Goal: Task Accomplishment & Management: Manage account settings

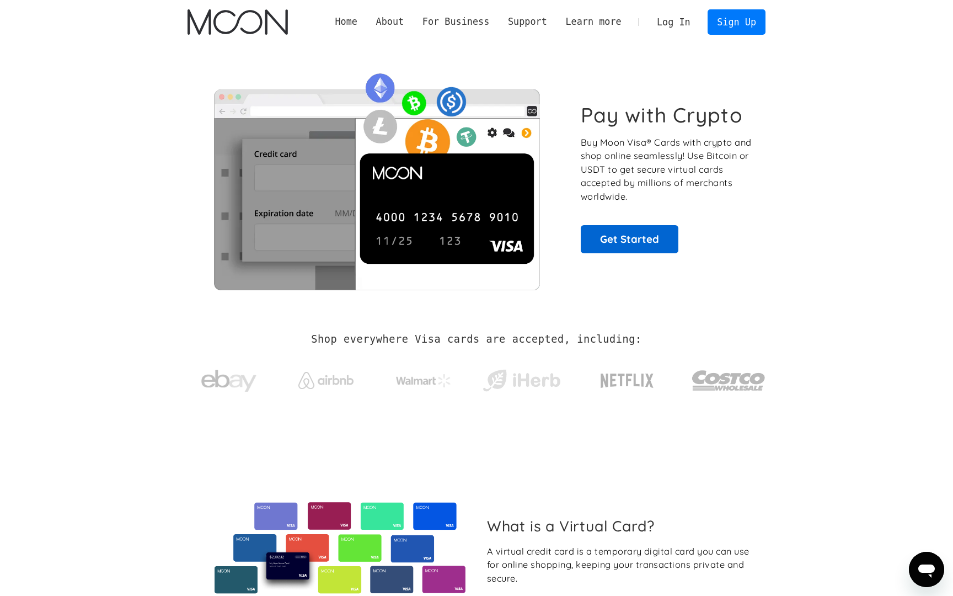
click at [621, 234] on link "Get Started" at bounding box center [630, 239] width 98 height 28
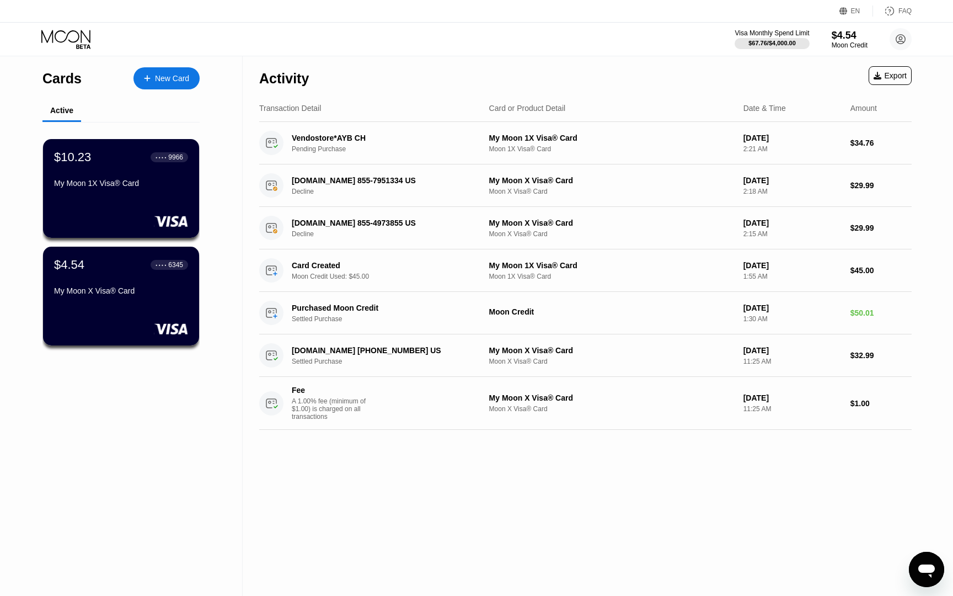
click at [938, 570] on div "Открыть окно обмена сообщениями" at bounding box center [926, 569] width 33 height 33
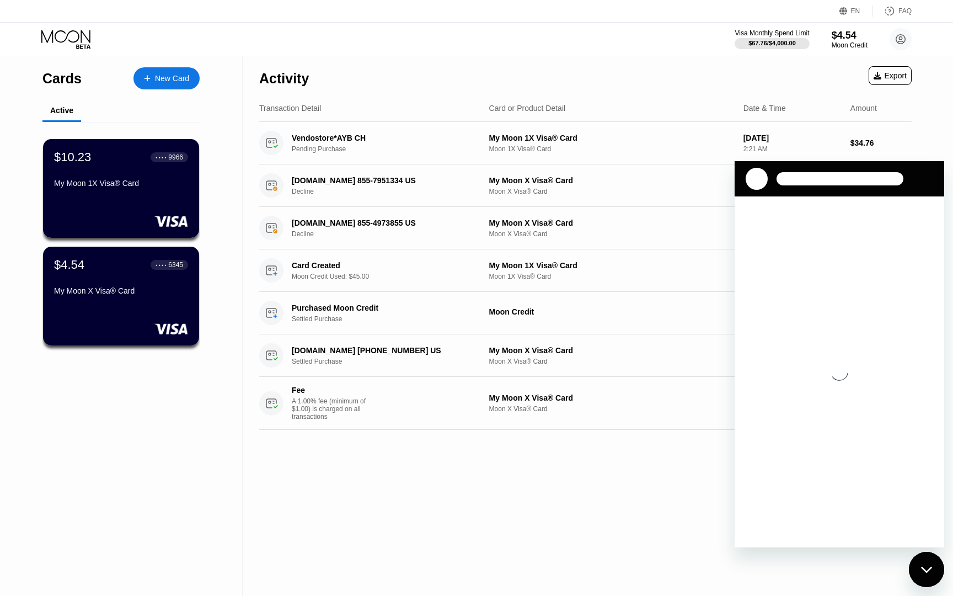
click at [756, 179] on div at bounding box center [757, 179] width 22 height 22
click at [928, 570] on icon "Закрыть окно обмена сообщениями" at bounding box center [926, 569] width 11 height 6
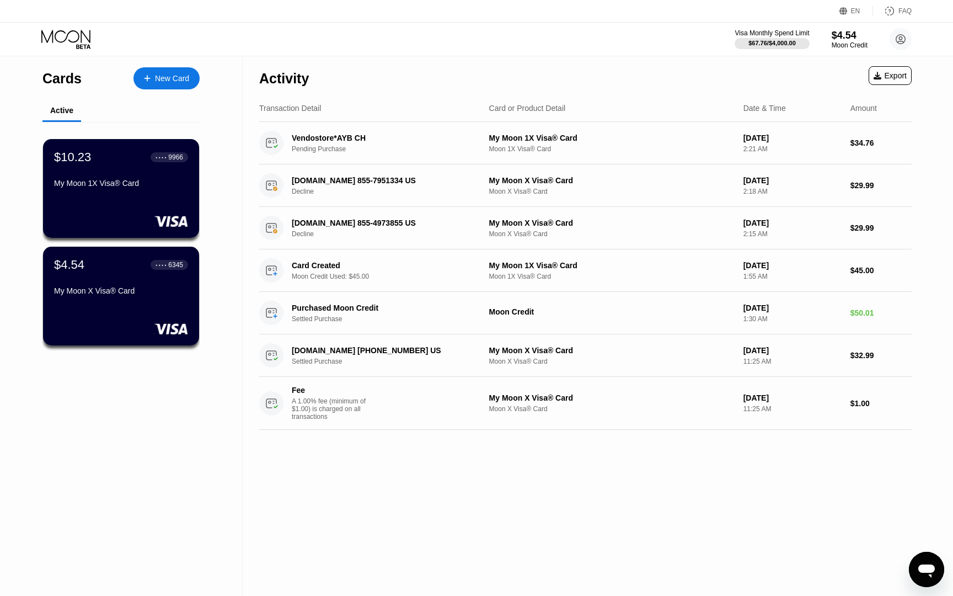
click at [931, 576] on icon "Открыть окно обмена сообщениями" at bounding box center [927, 570] width 17 height 13
click at [924, 576] on icon "Открыть окно обмена сообщениями" at bounding box center [927, 569] width 20 height 20
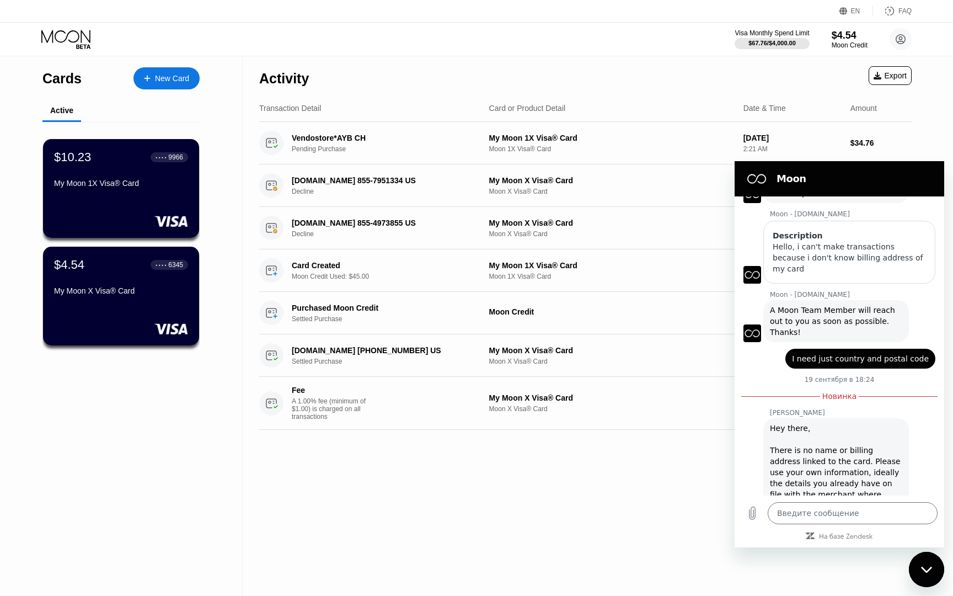
scroll to position [89, 0]
drag, startPoint x: 844, startPoint y: 440, endPoint x: 826, endPoint y: 452, distance: 21.0
click at [826, 452] on div "Hey there, There is no name or billing address linked to the card. Please use y…" at bounding box center [836, 467] width 132 height 88
click at [877, 449] on div "Hey there, There is no name or billing address linked to the card. Please use y…" at bounding box center [836, 467] width 132 height 88
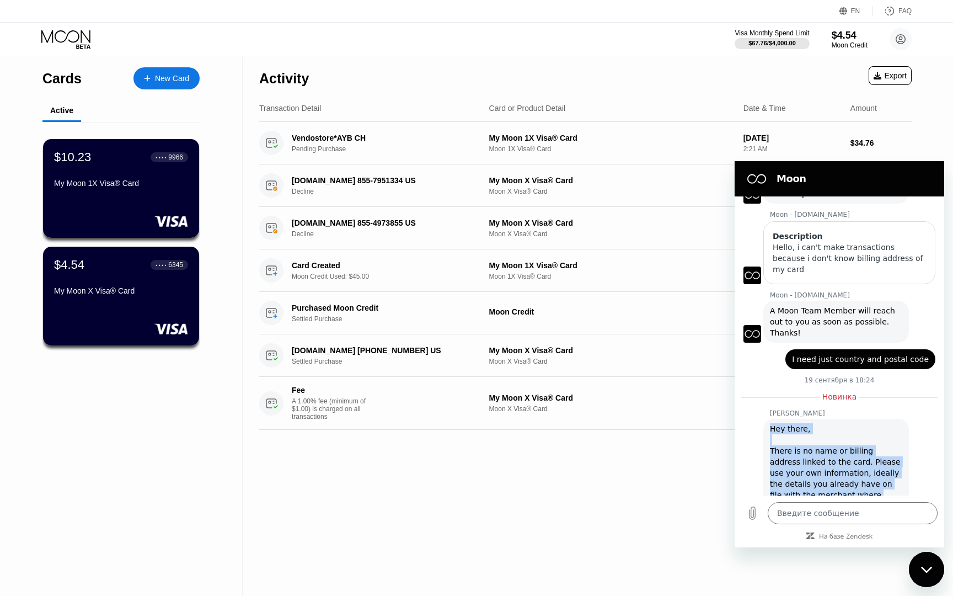
drag, startPoint x: 889, startPoint y: 476, endPoint x: 772, endPoint y: 405, distance: 136.6
click at [772, 423] on div "Hey there, There is no name or billing address linked to the card. Please use y…" at bounding box center [836, 467] width 132 height 88
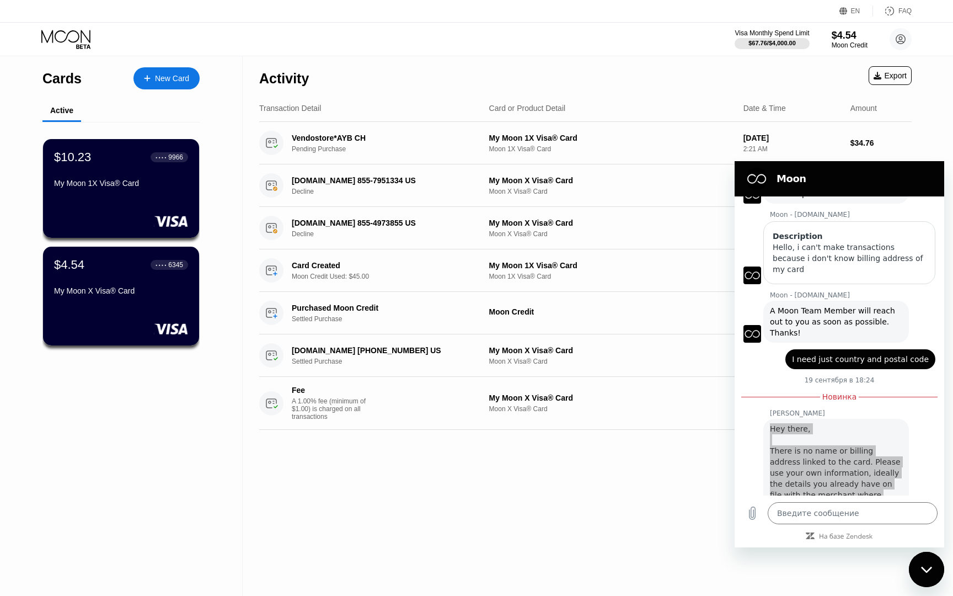
click at [485, 452] on div "Activity Export Transaction Detail Card or Product Detail Date & Time Amount Ve…" at bounding box center [586, 326] width 686 height 540
